Goal: Browse casually

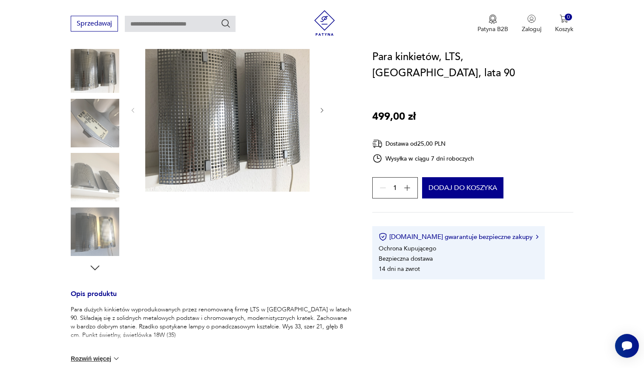
scroll to position [172, 0]
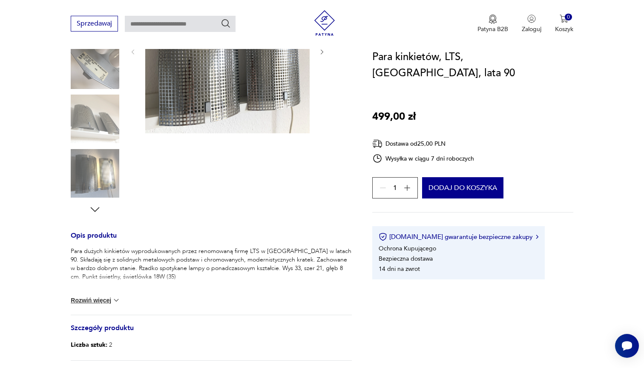
click at [94, 178] on img at bounding box center [95, 173] width 49 height 49
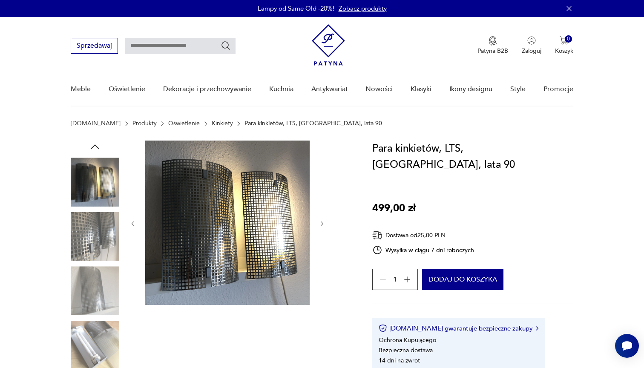
scroll to position [0, 0]
click at [92, 281] on img at bounding box center [95, 290] width 49 height 49
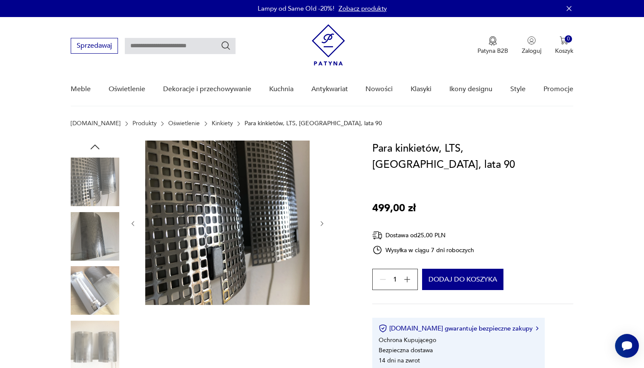
click at [94, 237] on img at bounding box center [95, 236] width 49 height 49
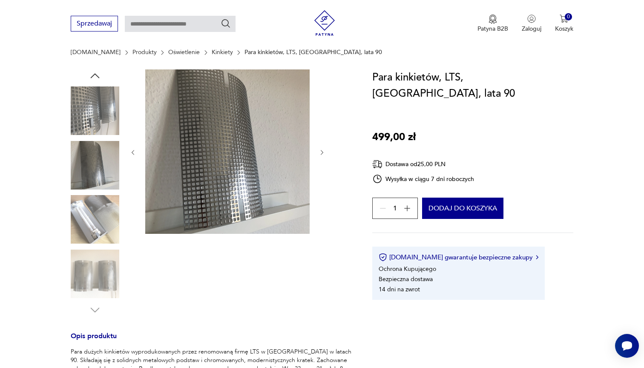
scroll to position [105, 0]
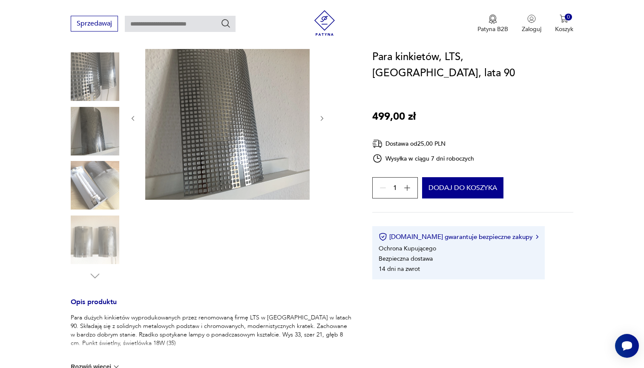
click at [101, 232] on img at bounding box center [95, 240] width 49 height 49
